Goal: Navigation & Orientation: Find specific page/section

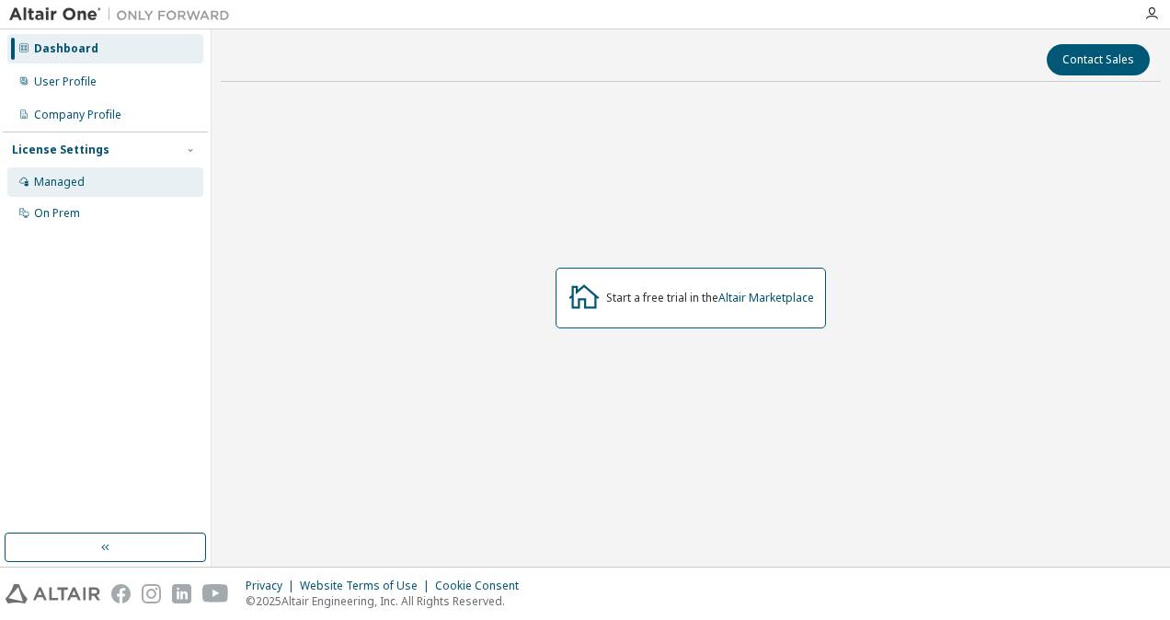
click at [80, 184] on div "Managed" at bounding box center [59, 182] width 51 height 15
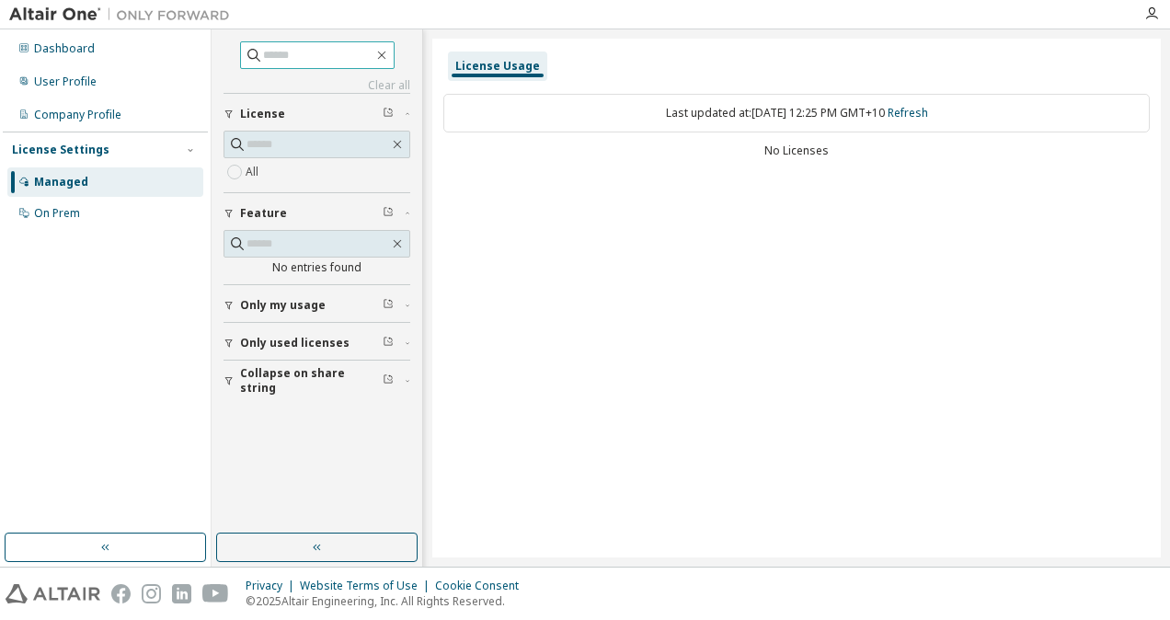
click at [296, 57] on input "text" at bounding box center [318, 55] width 110 height 18
type input "*****"
click at [330, 148] on input "text" at bounding box center [317, 144] width 143 height 18
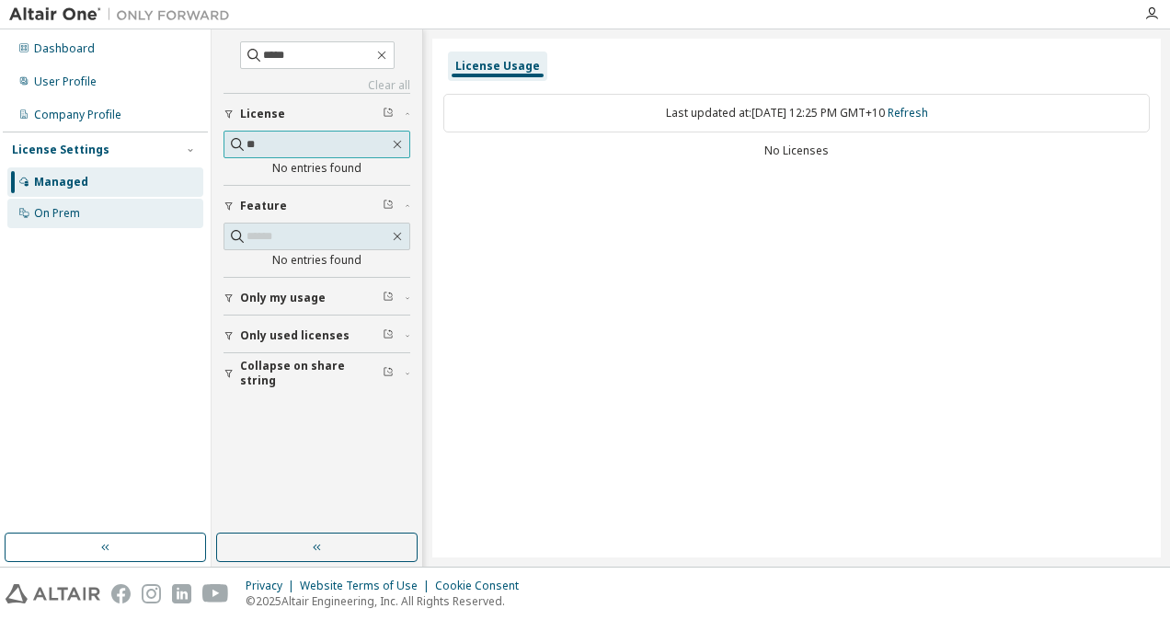
type input "**"
click at [125, 222] on div "On Prem" at bounding box center [105, 213] width 196 height 29
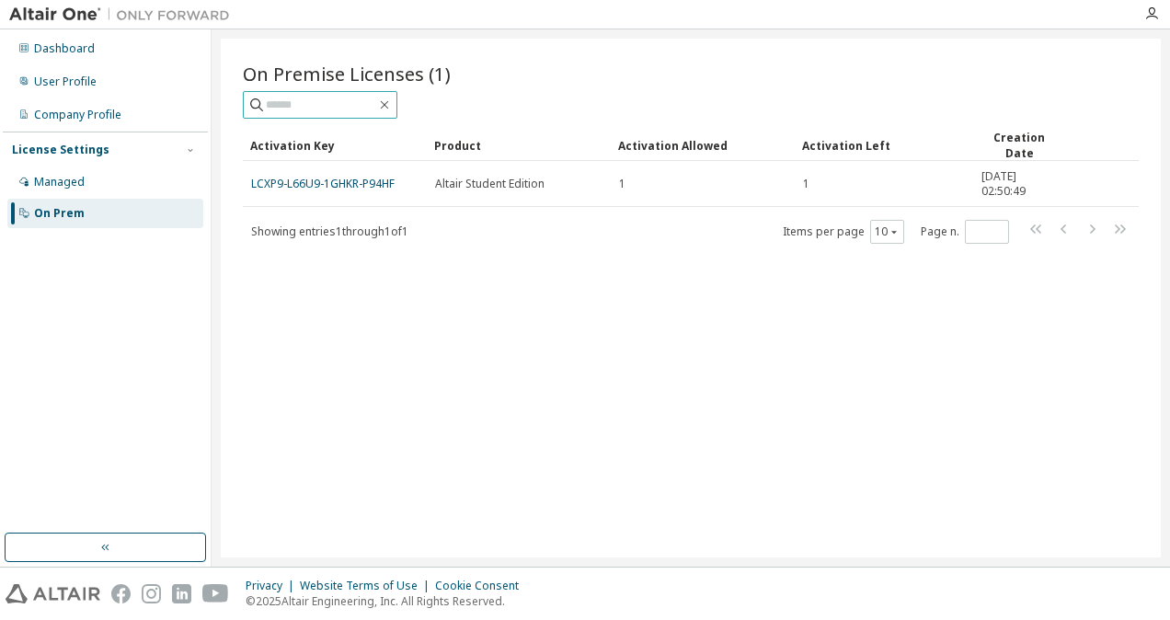
click at [347, 104] on input "text" at bounding box center [321, 105] width 110 height 18
type input "**"
click at [98, 55] on div "Dashboard" at bounding box center [105, 48] width 196 height 29
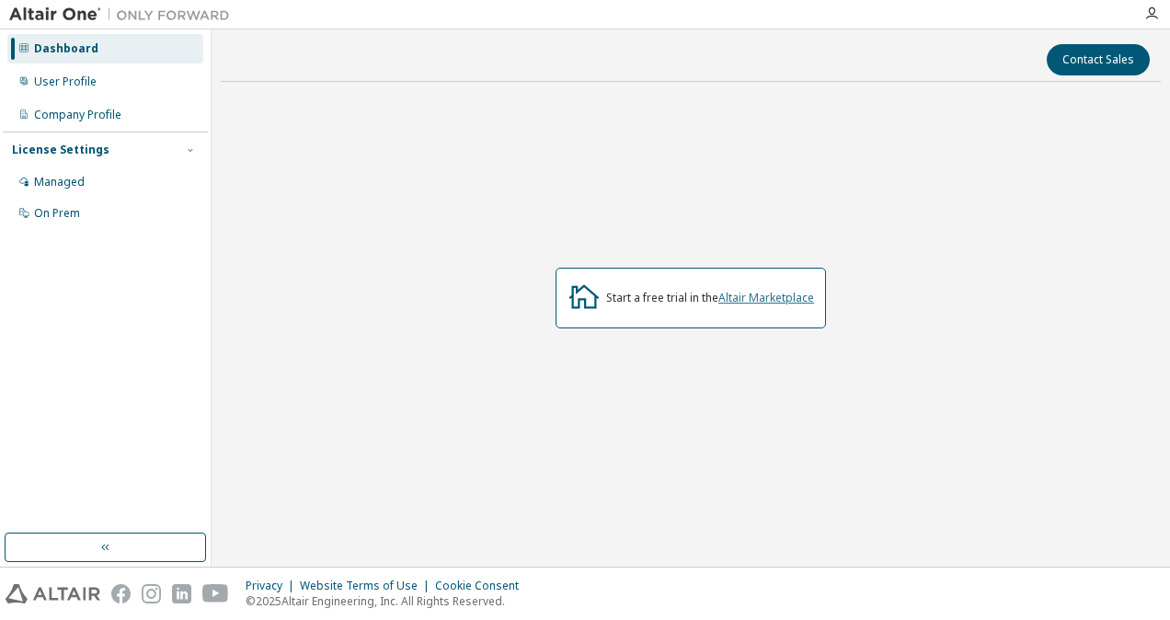
click at [731, 295] on link "Altair Marketplace" at bounding box center [766, 298] width 96 height 16
click at [53, 182] on div "Managed" at bounding box center [59, 182] width 51 height 15
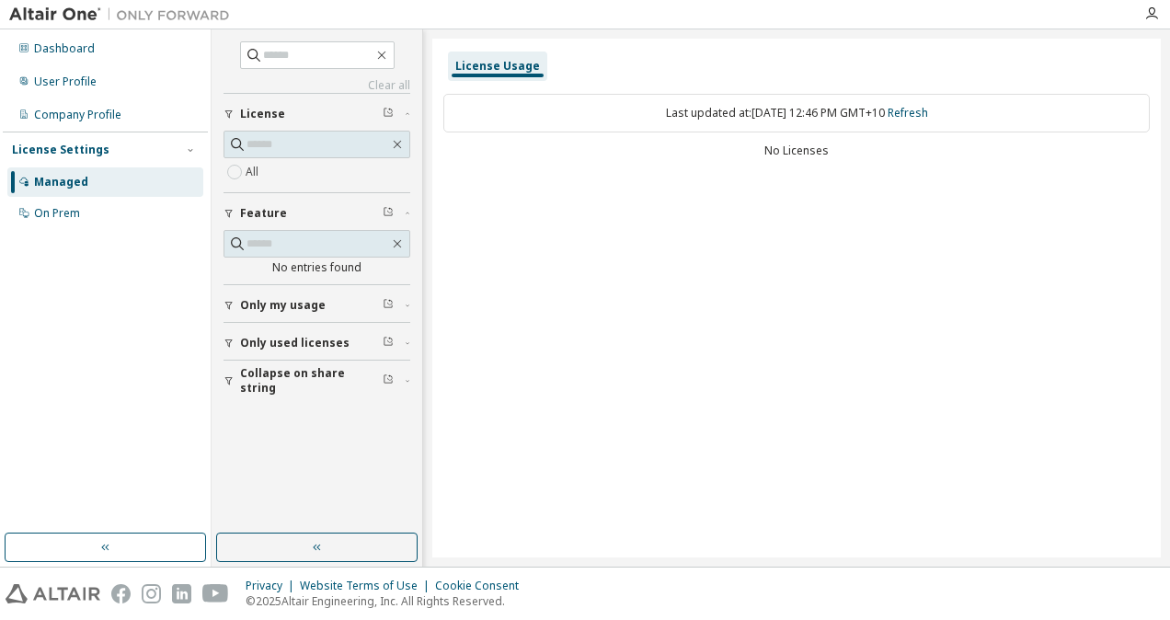
click at [305, 305] on span "Only my usage" at bounding box center [283, 305] width 86 height 15
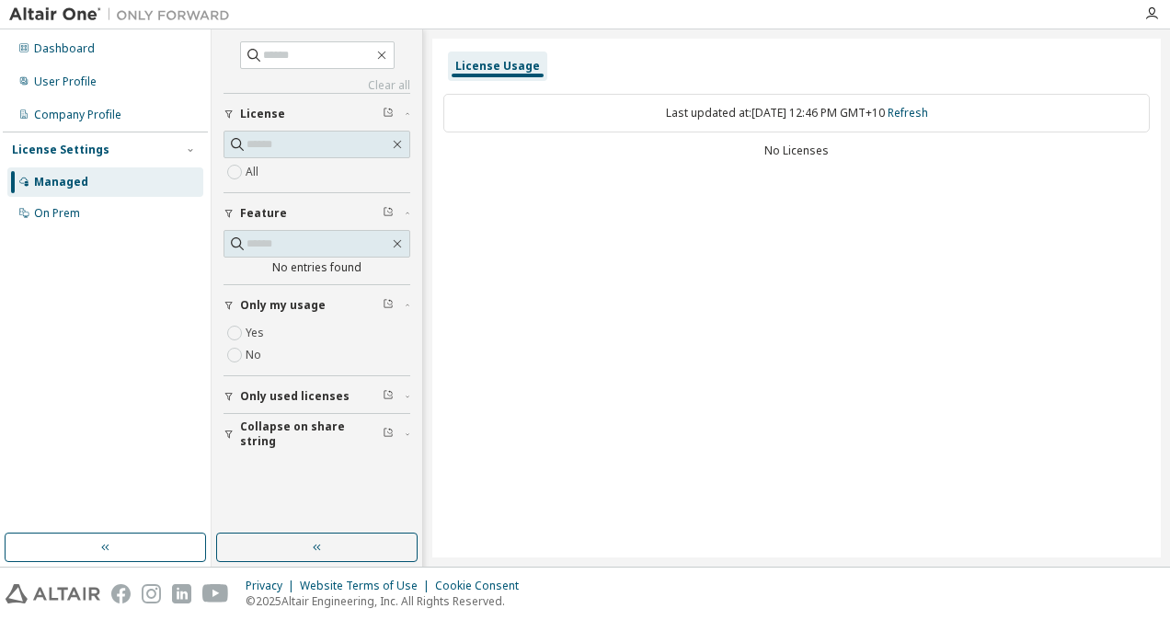
click at [109, 97] on div "Dashboard User Profile Company Profile License Settings Managed On Prem" at bounding box center [105, 131] width 205 height 198
click at [104, 111] on div "Company Profile" at bounding box center [77, 115] width 87 height 15
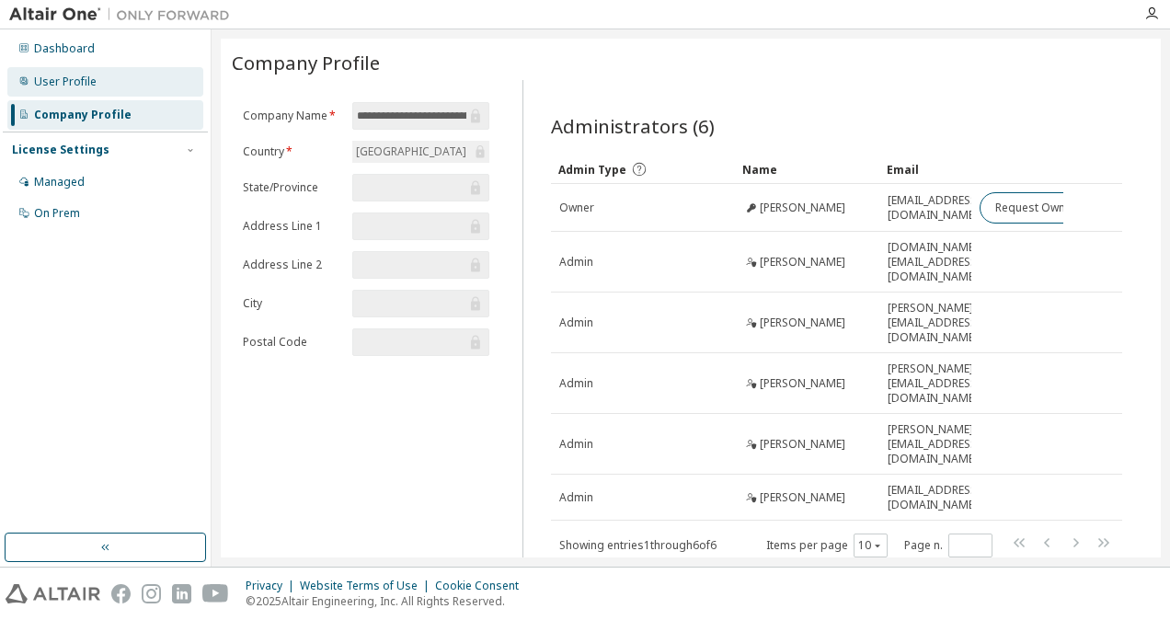
click at [150, 90] on div "User Profile" at bounding box center [105, 81] width 196 height 29
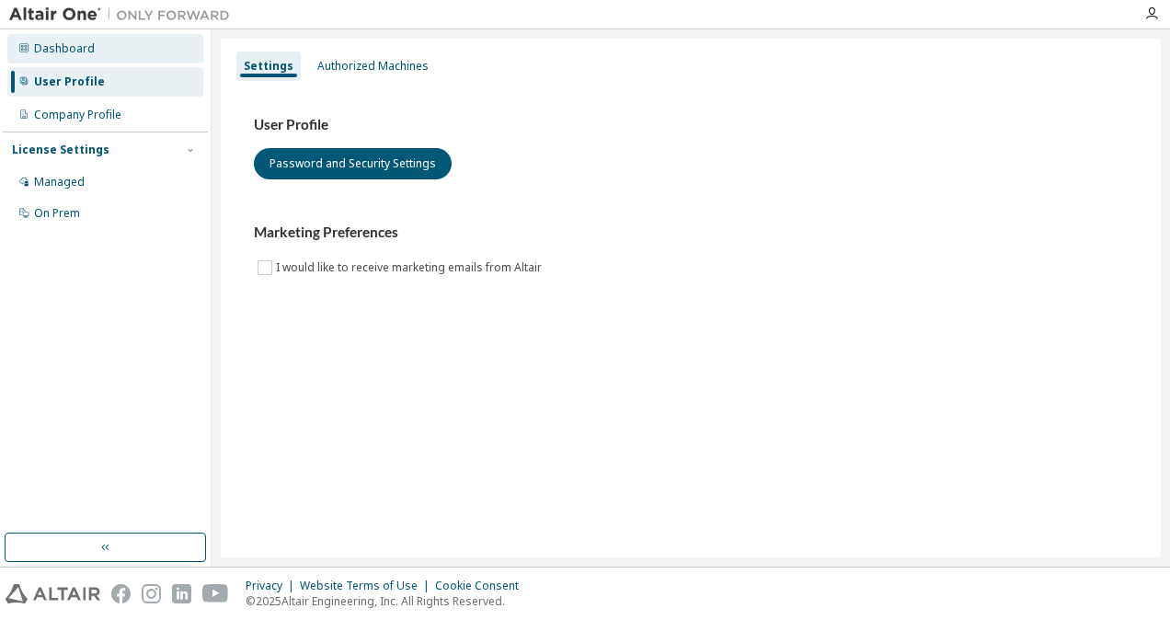
click at [118, 60] on div "Dashboard" at bounding box center [105, 48] width 196 height 29
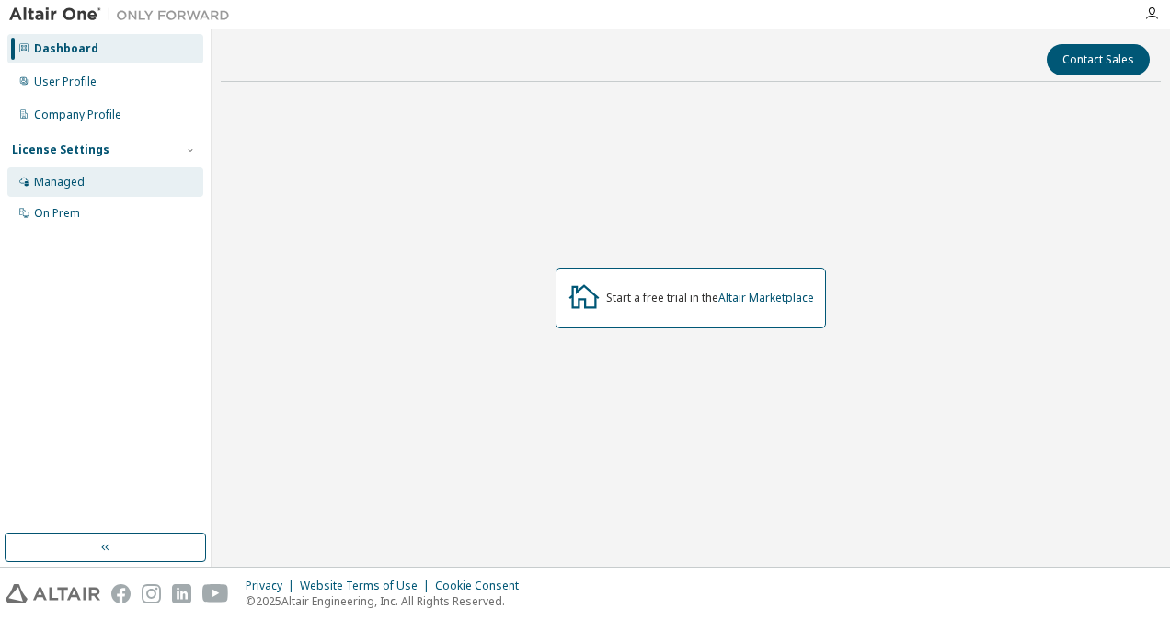
click at [76, 186] on div "Managed" at bounding box center [59, 182] width 51 height 15
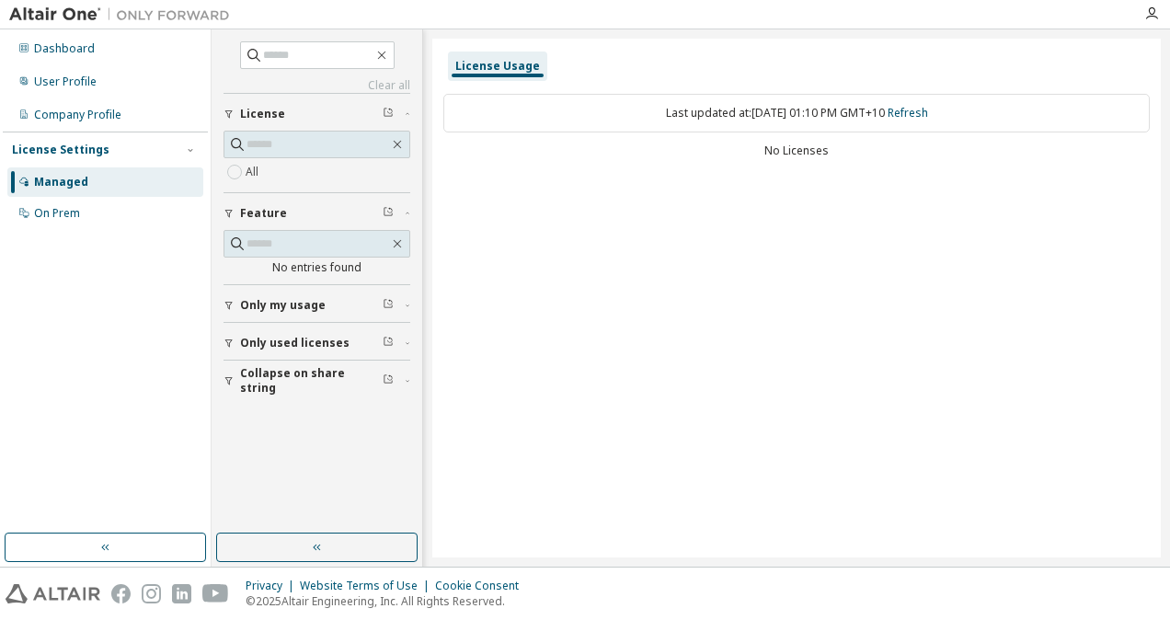
click at [305, 306] on span "Only my usage" at bounding box center [283, 305] width 86 height 15
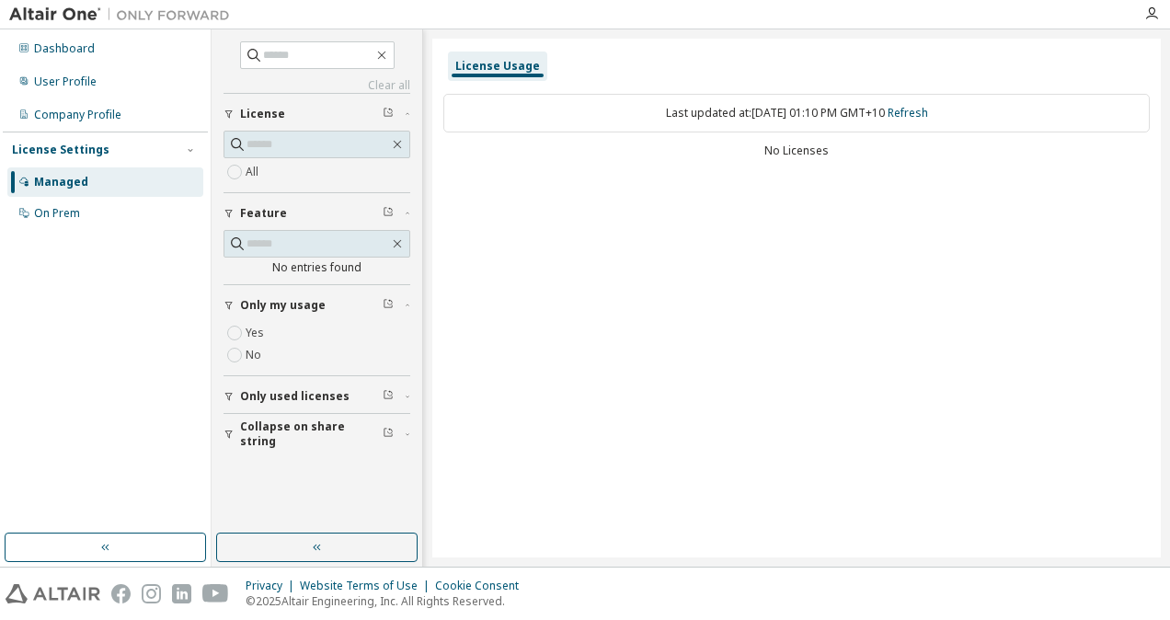
click at [286, 384] on button "Only used licenses" at bounding box center [316, 396] width 187 height 40
click at [85, 66] on div "Dashboard User Profile Company Profile License Settings Managed On Prem" at bounding box center [105, 131] width 205 height 198
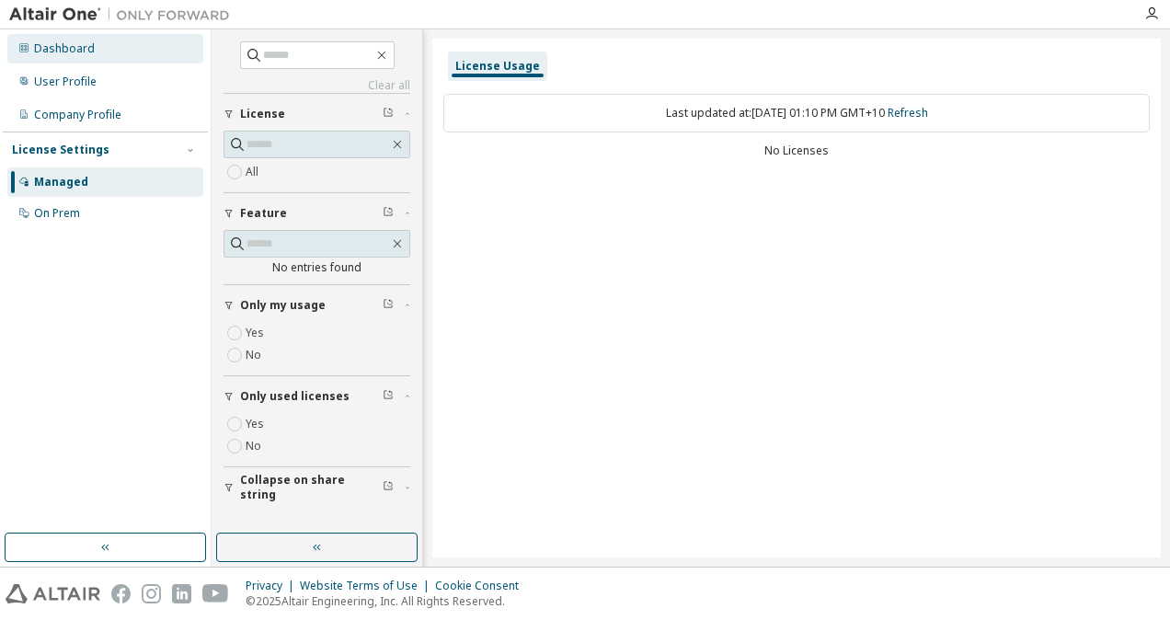
click at [84, 51] on div "Dashboard" at bounding box center [64, 48] width 61 height 15
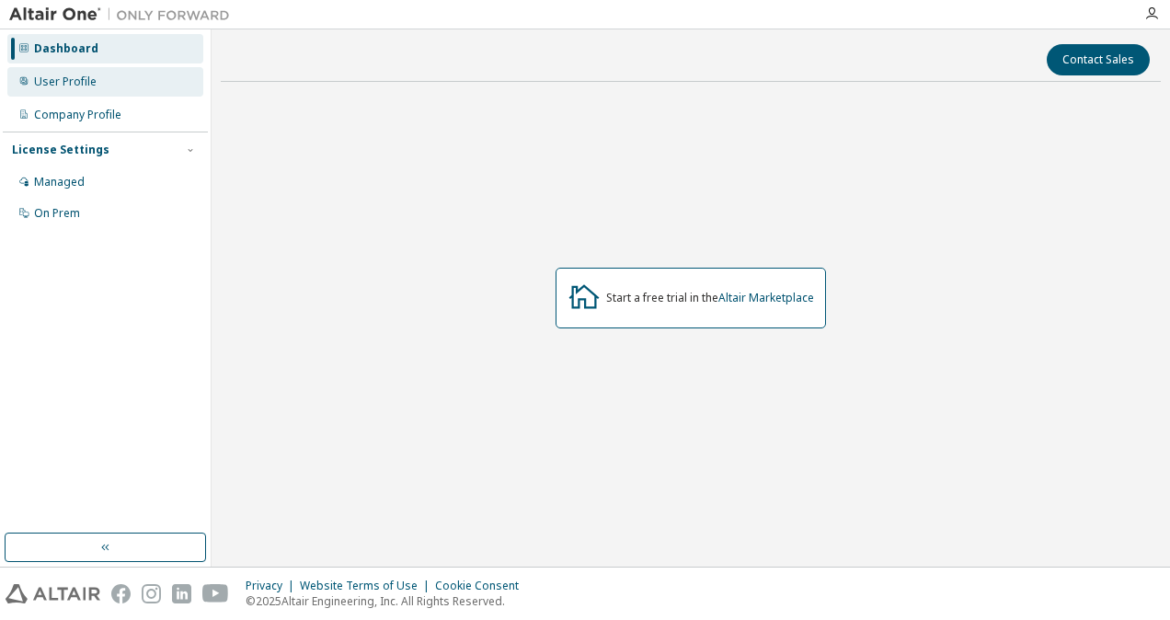
click at [81, 87] on div "User Profile" at bounding box center [65, 81] width 63 height 15
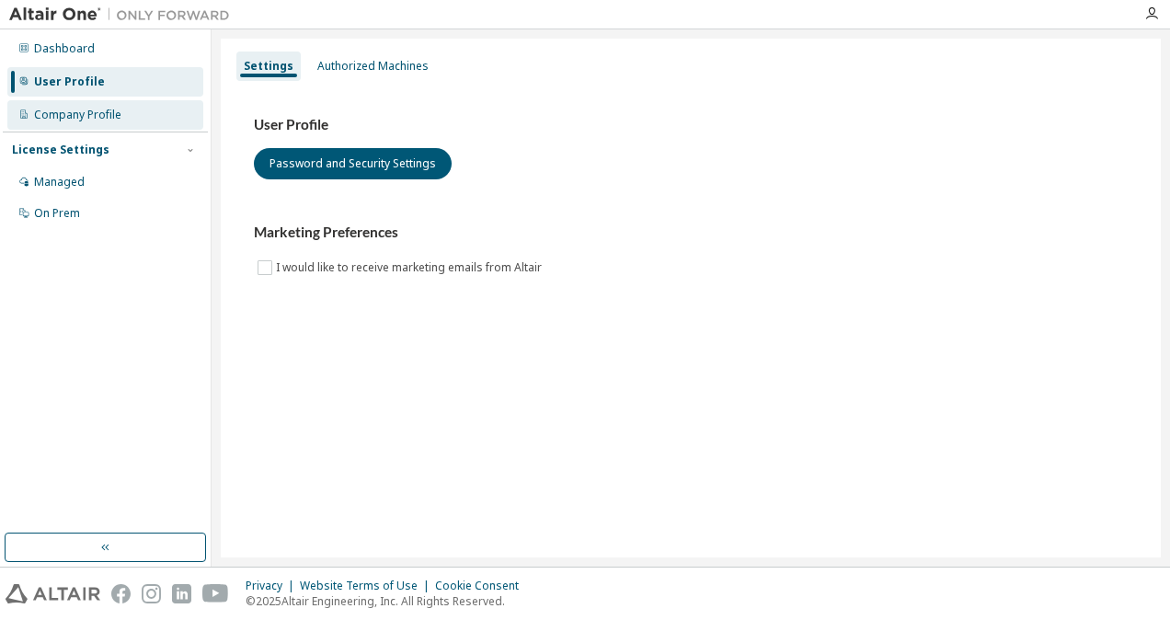
click at [84, 109] on div "Company Profile" at bounding box center [77, 115] width 87 height 15
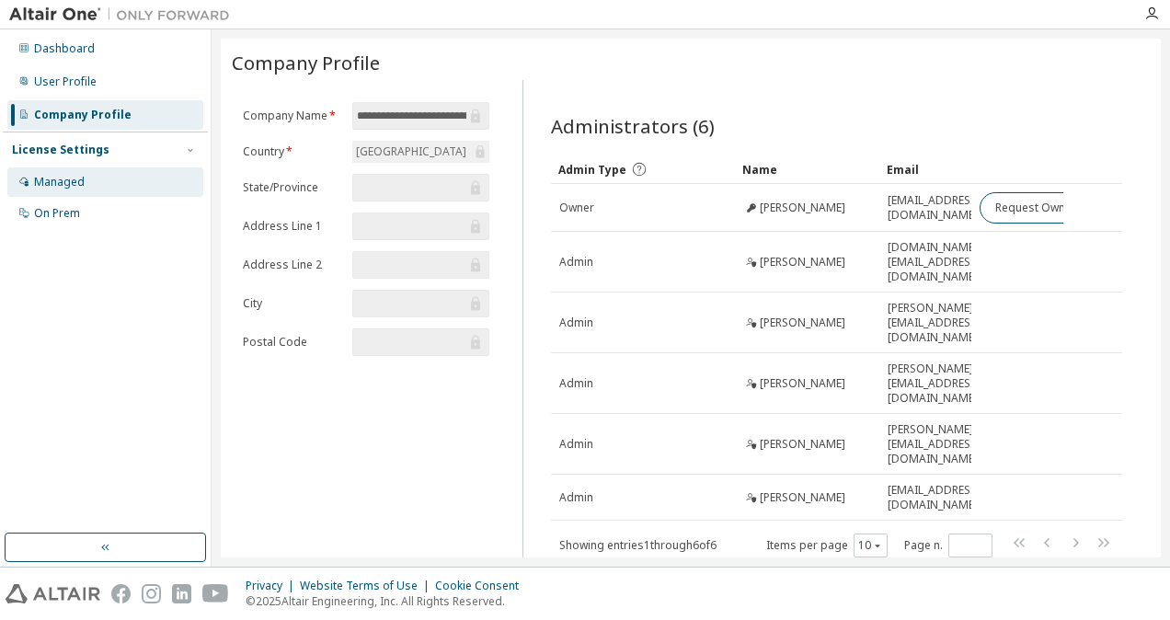
click at [72, 179] on div "Managed" at bounding box center [59, 182] width 51 height 15
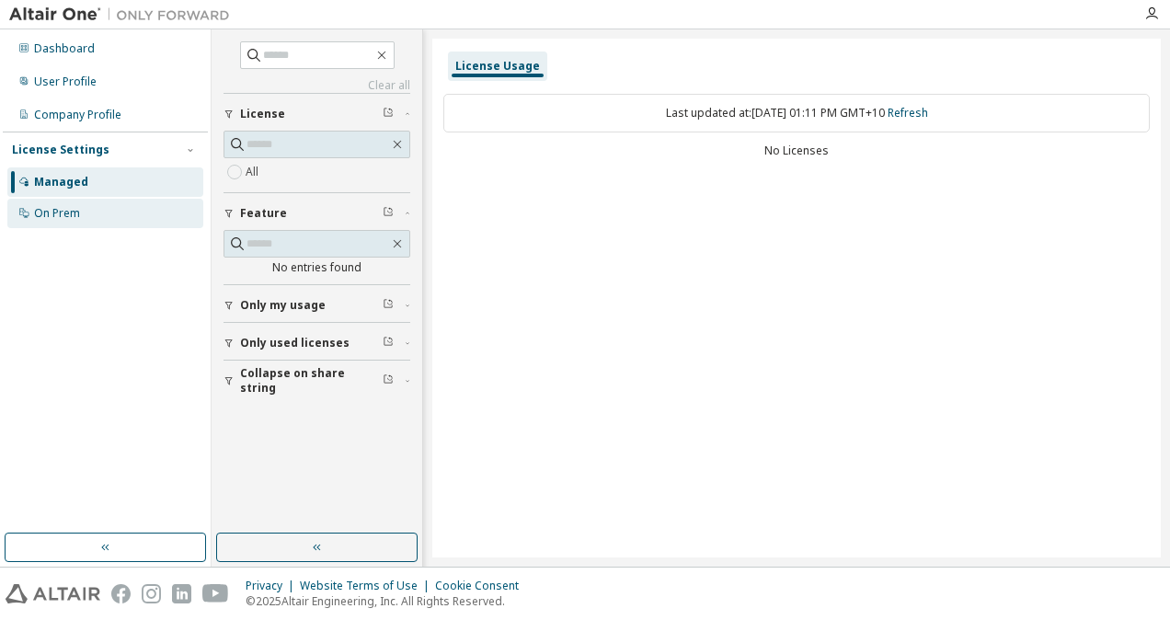
click at [89, 215] on div "On Prem" at bounding box center [105, 213] width 196 height 29
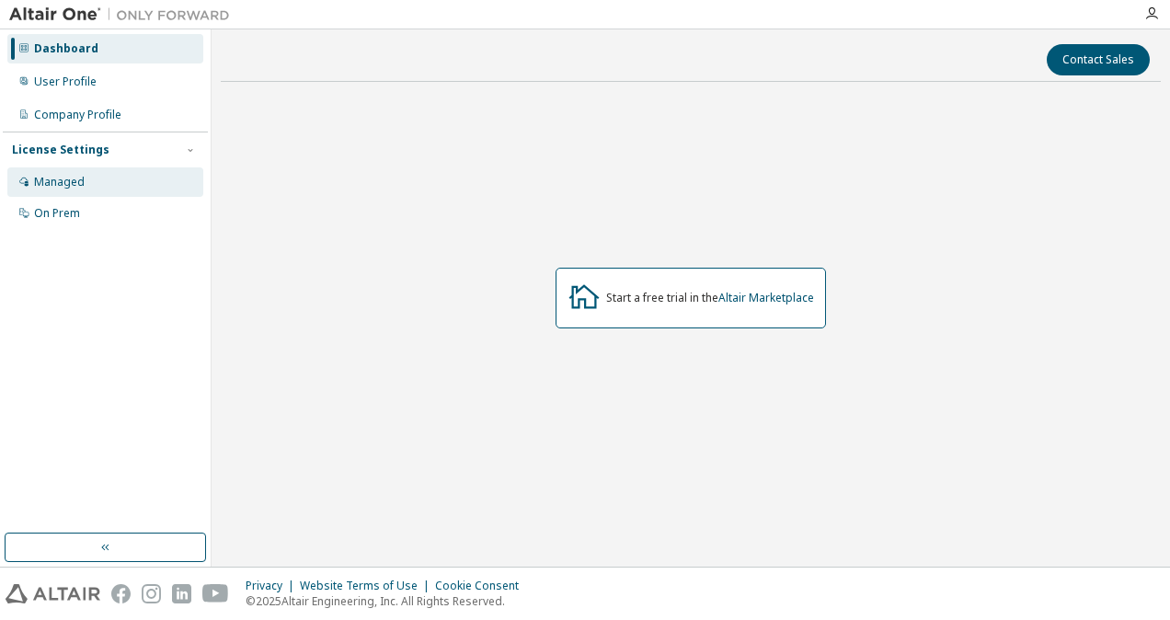
click at [78, 190] on div "Managed" at bounding box center [105, 181] width 196 height 29
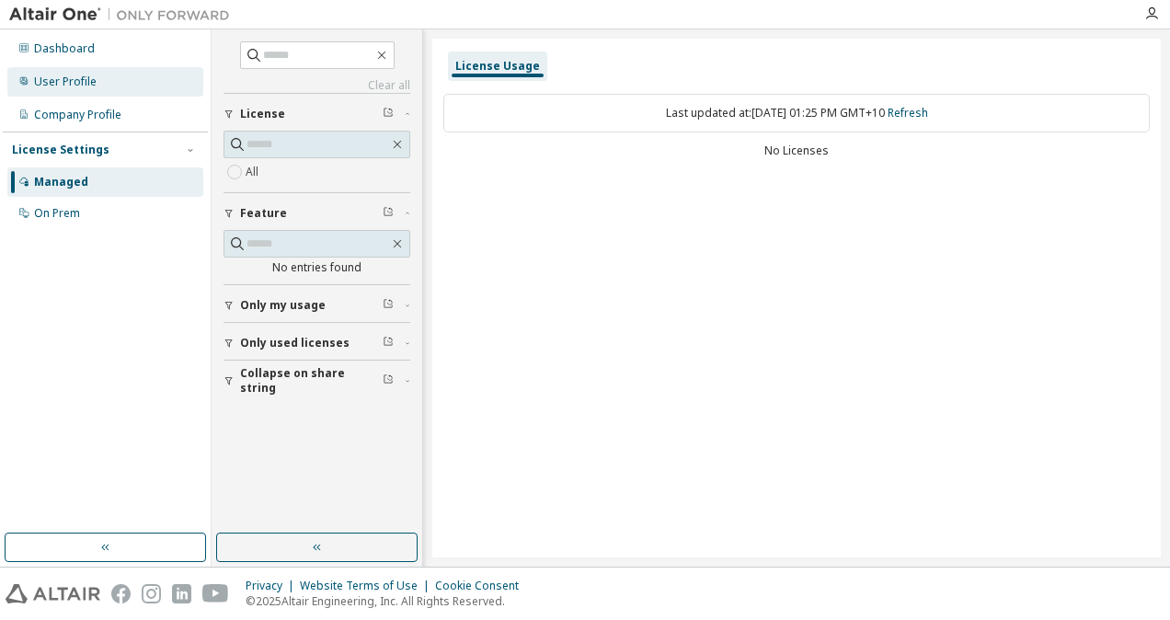
click at [86, 72] on div "User Profile" at bounding box center [105, 81] width 196 height 29
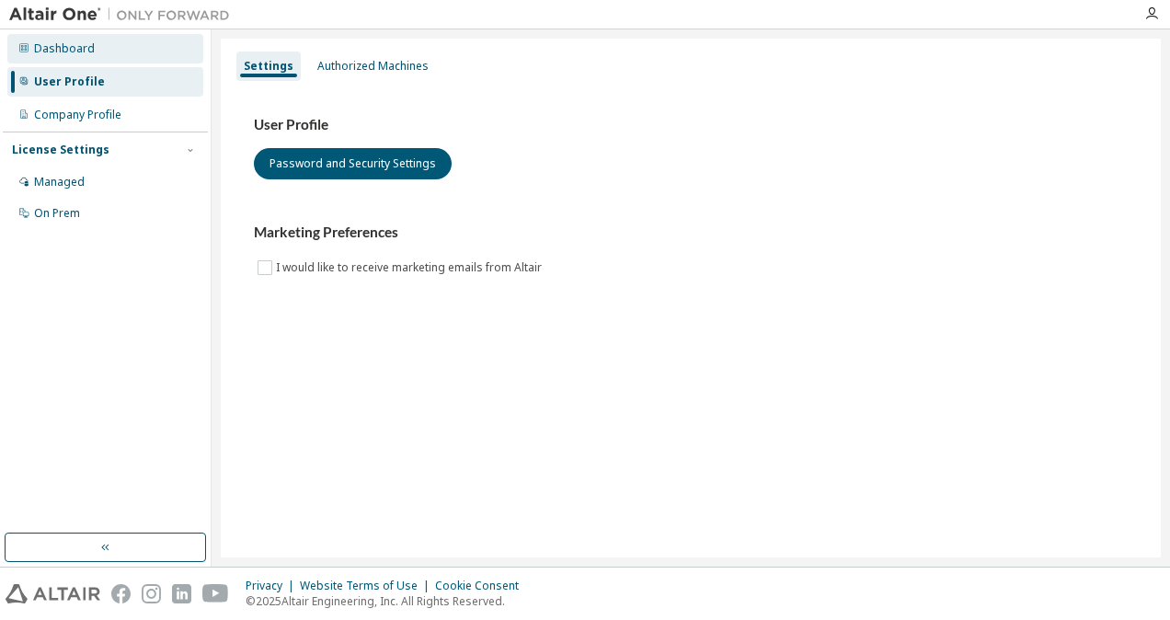
click at [99, 54] on div "Dashboard" at bounding box center [105, 48] width 196 height 29
click at [96, 178] on div "Managed" at bounding box center [105, 181] width 196 height 29
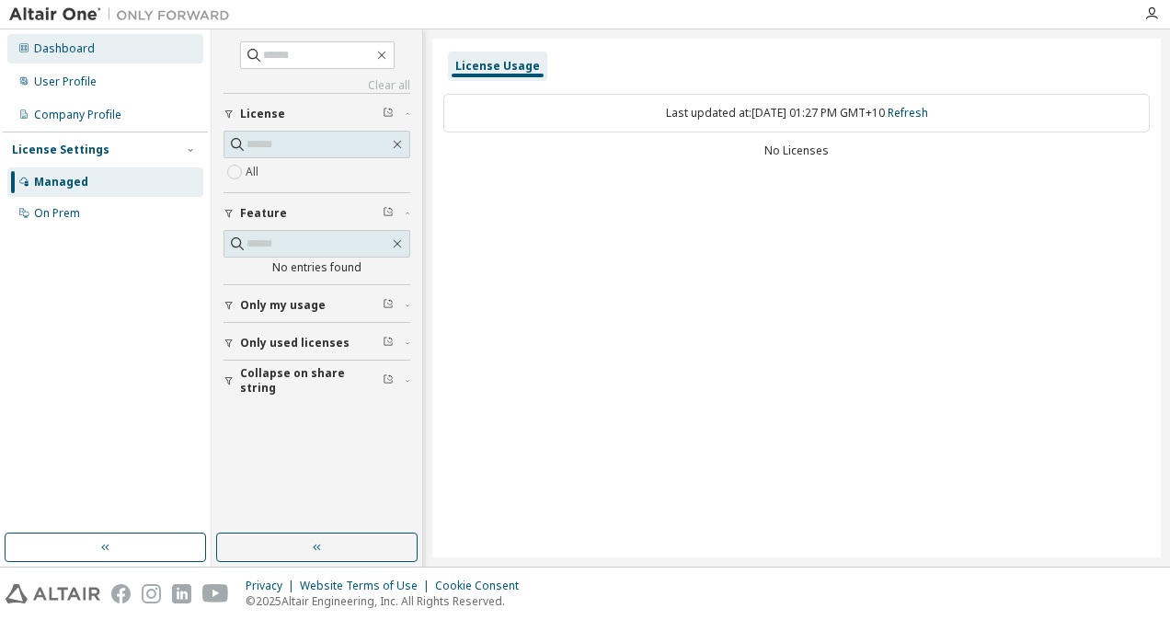
click at [95, 57] on div "Dashboard" at bounding box center [105, 48] width 196 height 29
